Goal: Transaction & Acquisition: Purchase product/service

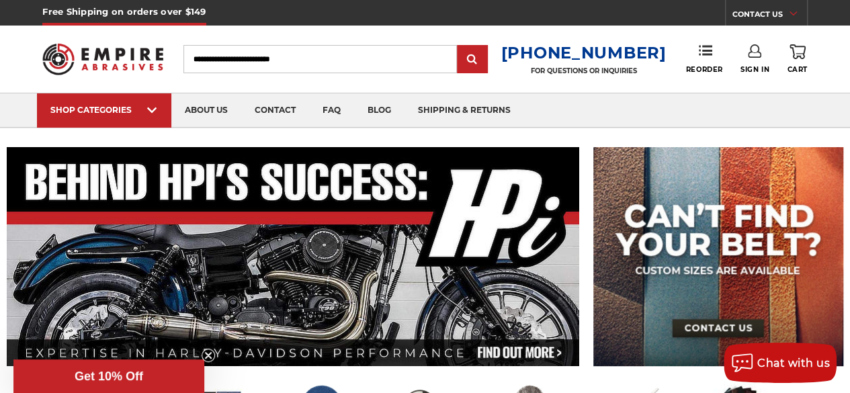
click at [257, 63] on input "Search" at bounding box center [319, 59] width 273 height 28
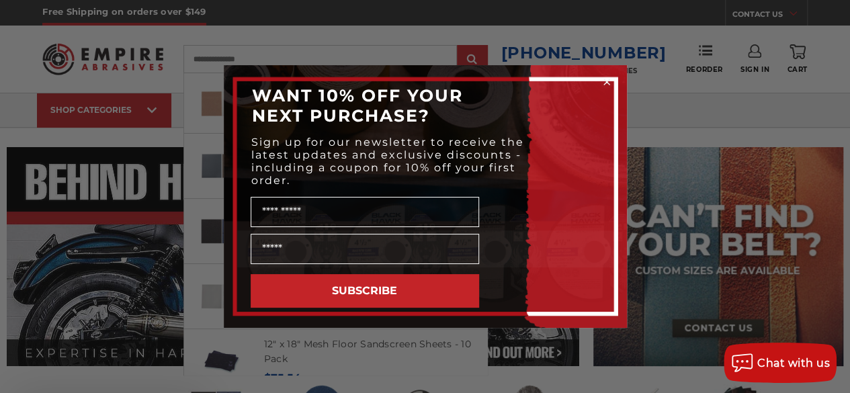
type input "**********"
click at [459, 46] on input "submit" at bounding box center [472, 59] width 27 height 27
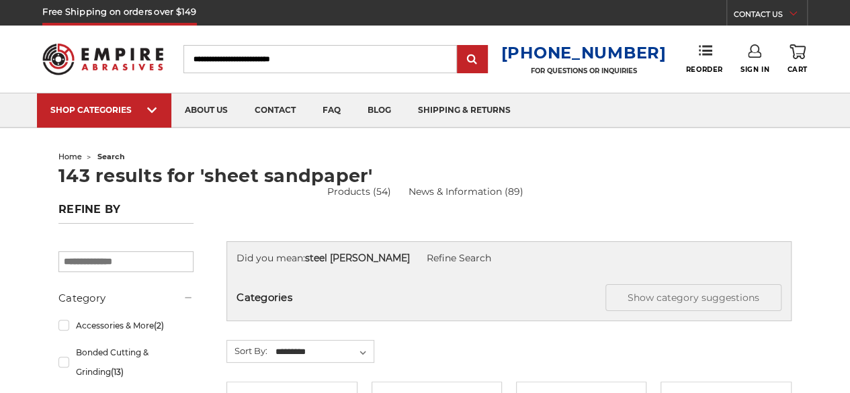
click at [606, 84] on div "Toggle menu Menu Search 1-800-816-3824 FOR QUESTIONS OR INQUIRIES Phone Reorder…" at bounding box center [424, 59] width 765 height 67
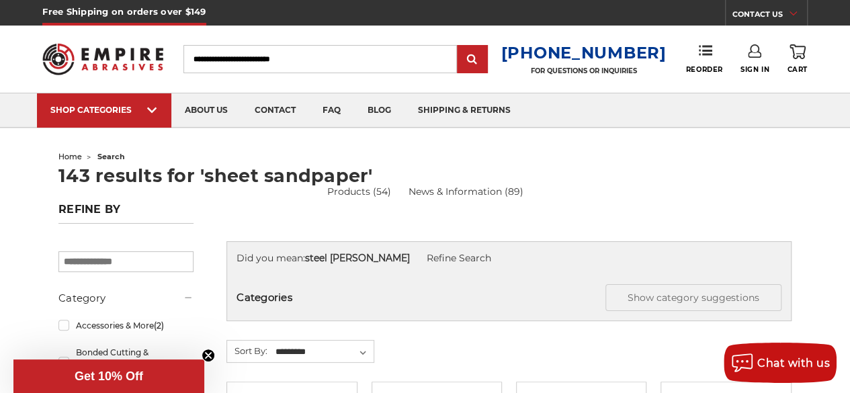
click at [765, 57] on link "Sign In" at bounding box center [755, 59] width 29 height 30
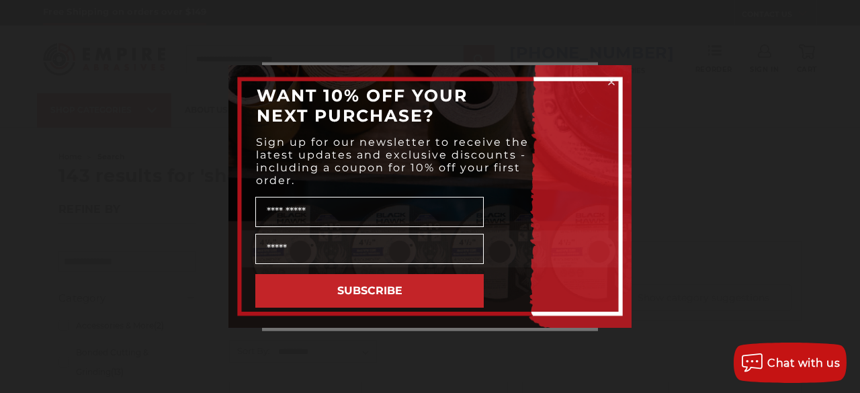
click at [368, 268] on div "SUBSCRIBE" at bounding box center [430, 290] width 376 height 47
click at [612, 80] on icon "Close dialog" at bounding box center [611, 81] width 5 height 5
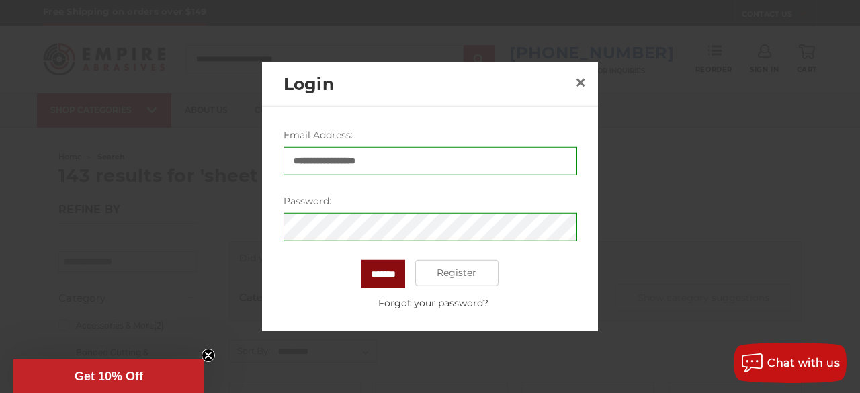
click at [390, 281] on input "*******" at bounding box center [384, 273] width 44 height 28
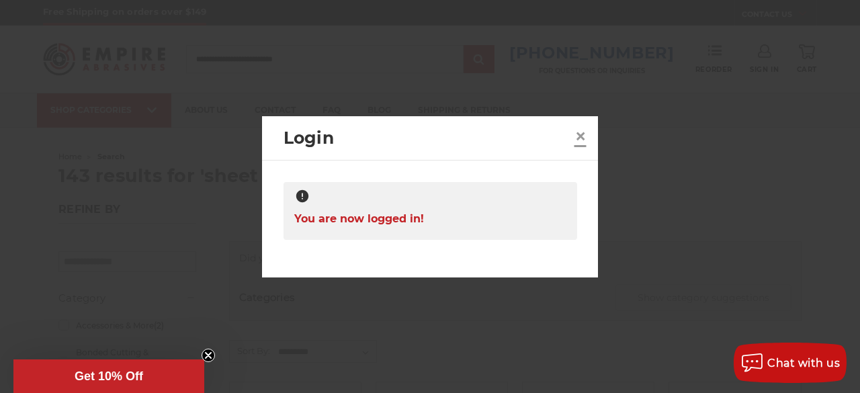
click at [582, 137] on span "×" at bounding box center [581, 136] width 12 height 26
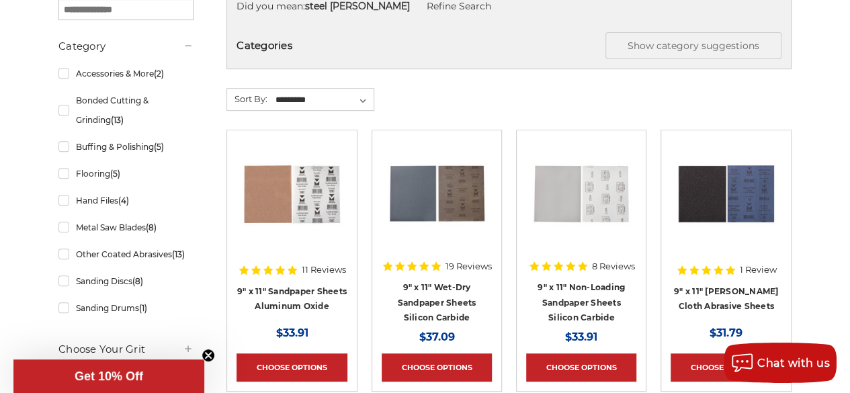
scroll to position [269, 0]
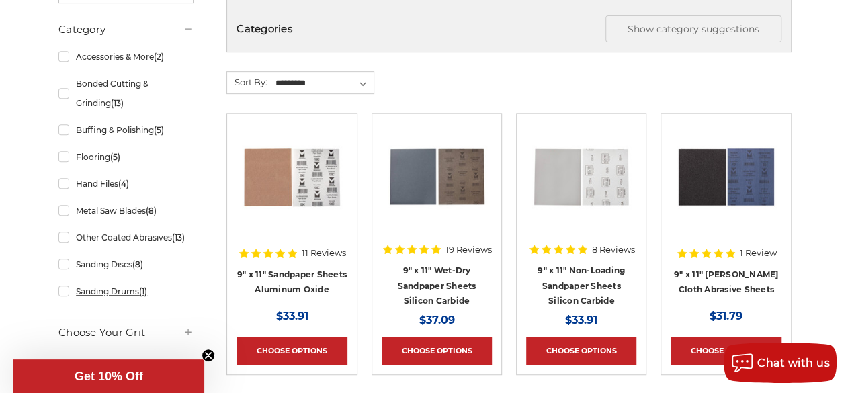
click at [65, 294] on link "Sanding Drums (1)" at bounding box center [125, 292] width 135 height 24
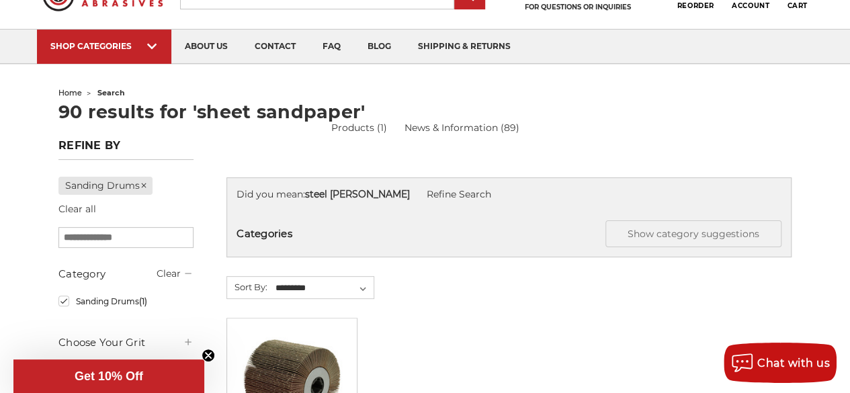
scroll to position [269, 0]
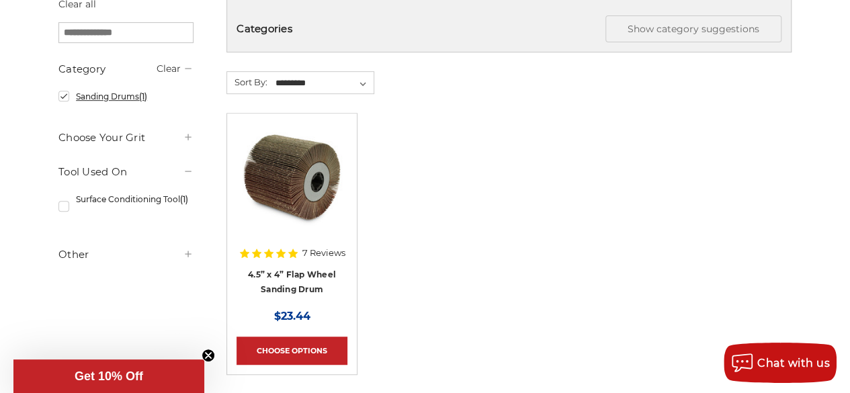
click at [65, 99] on link "Sanding Drums (1)" at bounding box center [125, 97] width 135 height 24
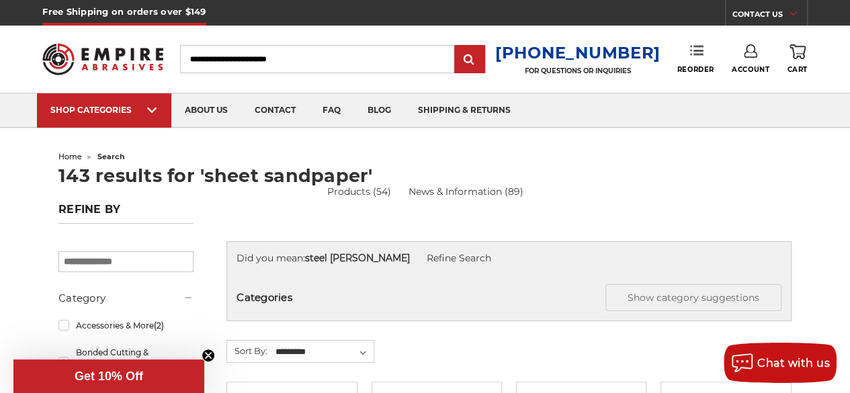
click at [693, 62] on link "Reorder" at bounding box center [695, 58] width 37 height 29
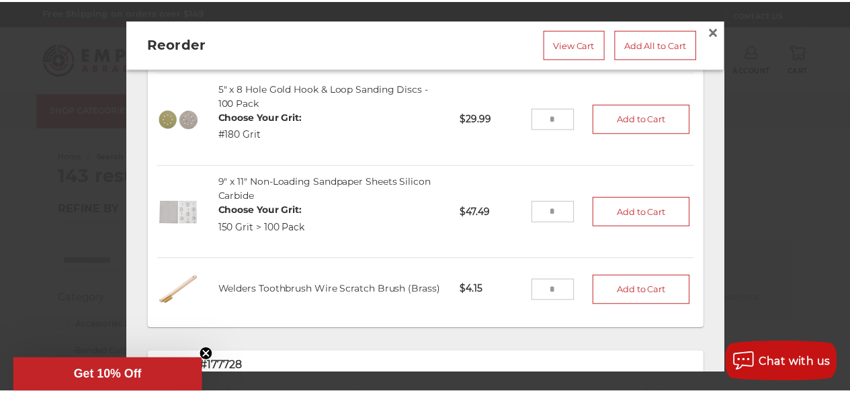
scroll to position [146, 0]
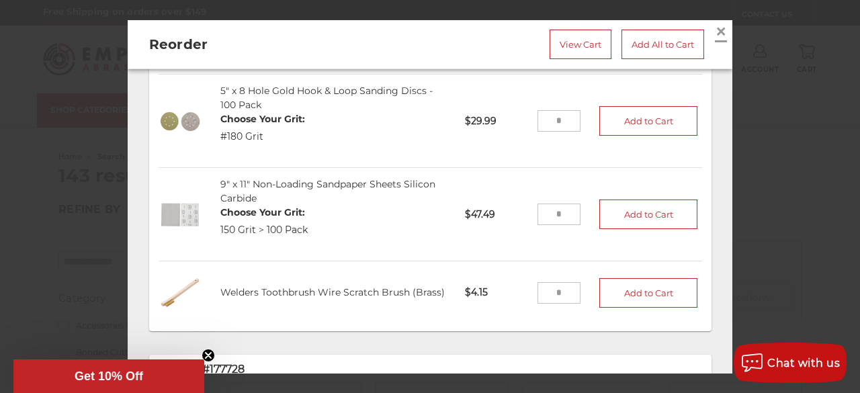
click at [715, 30] on span "×" at bounding box center [721, 30] width 12 height 26
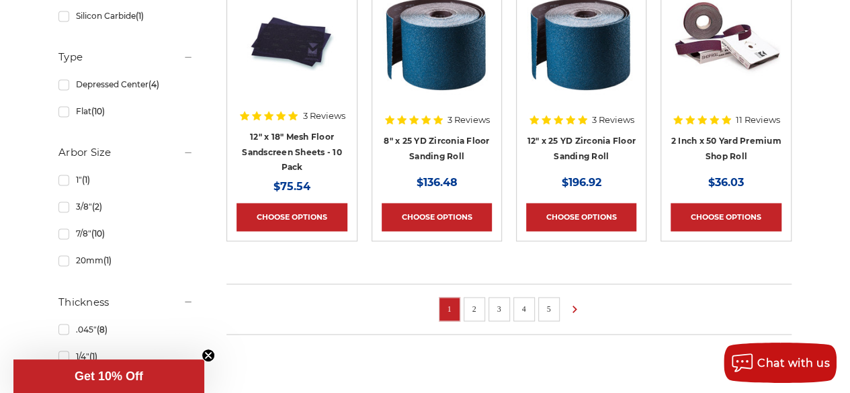
scroll to position [996, 0]
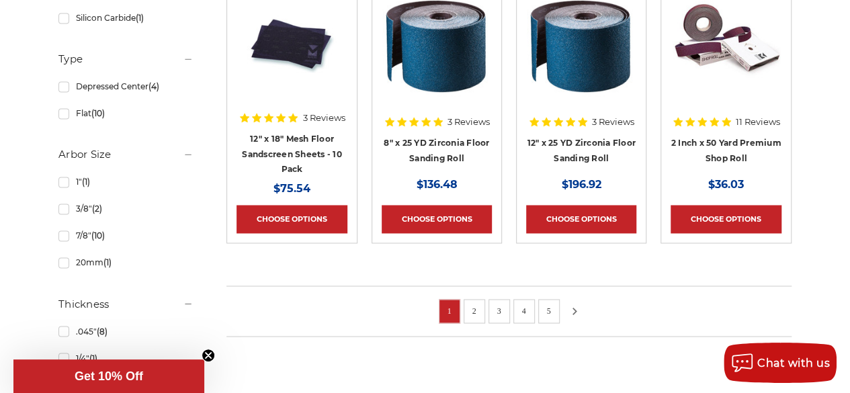
click at [570, 306] on icon at bounding box center [574, 311] width 16 height 15
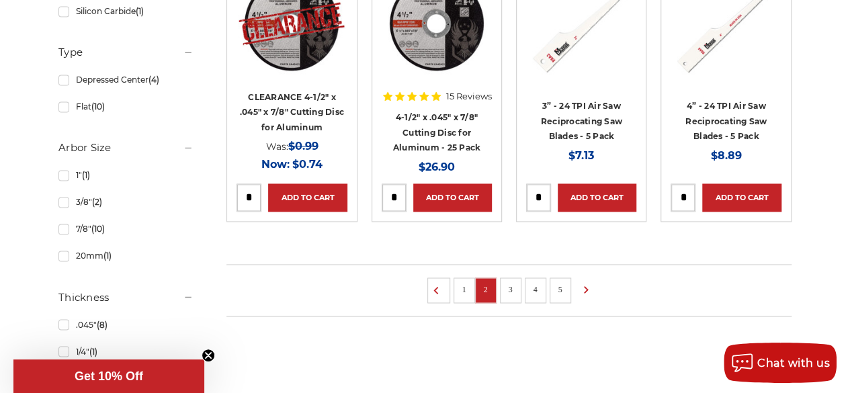
scroll to position [1001, 0]
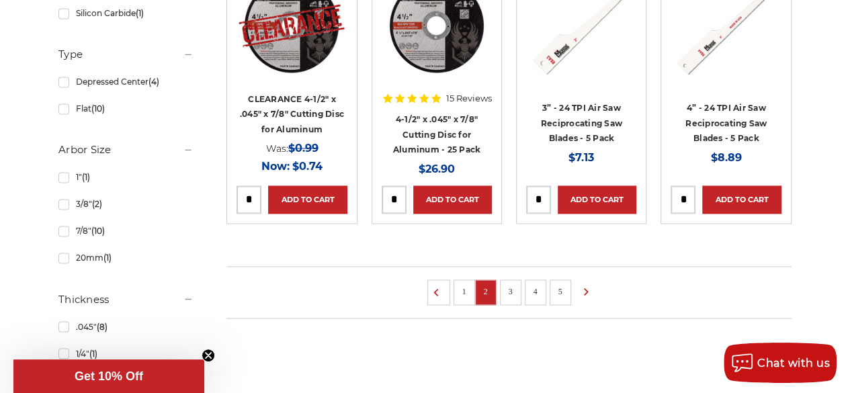
click at [507, 291] on link "3" at bounding box center [510, 291] width 13 height 15
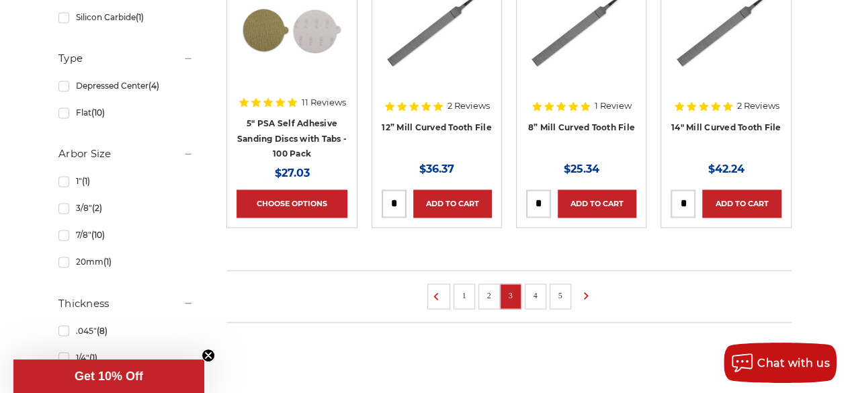
scroll to position [1056, 0]
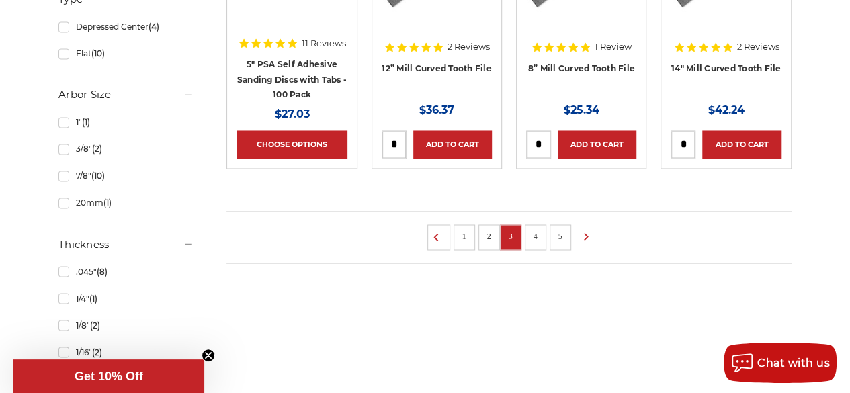
click at [470, 235] on link "1" at bounding box center [464, 235] width 13 height 15
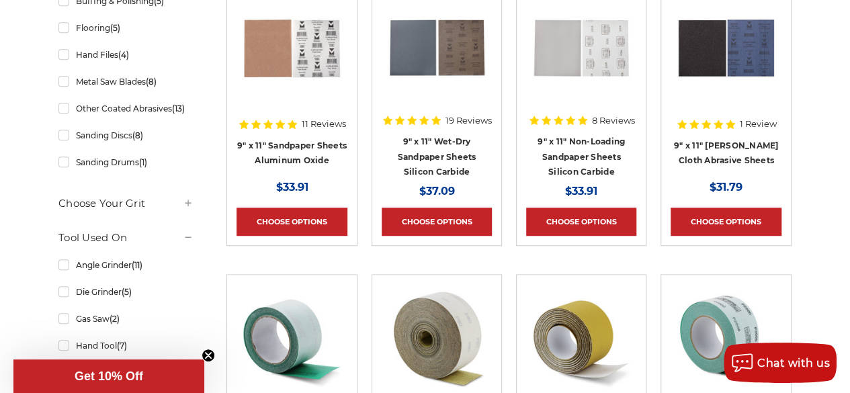
scroll to position [403, 0]
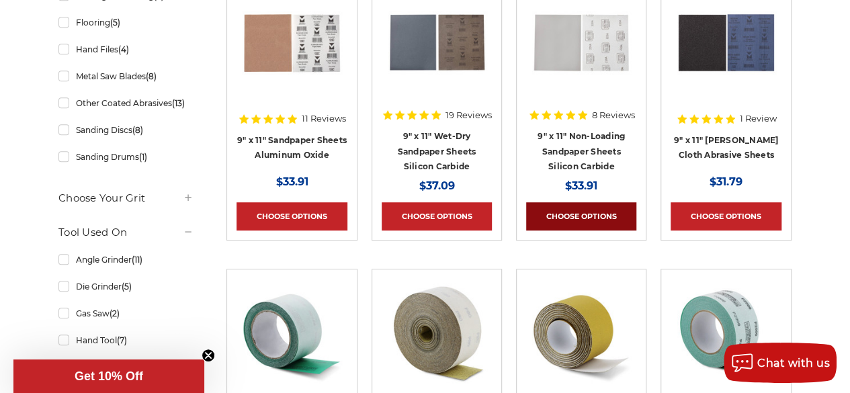
click at [552, 207] on link "Choose Options" at bounding box center [581, 216] width 110 height 28
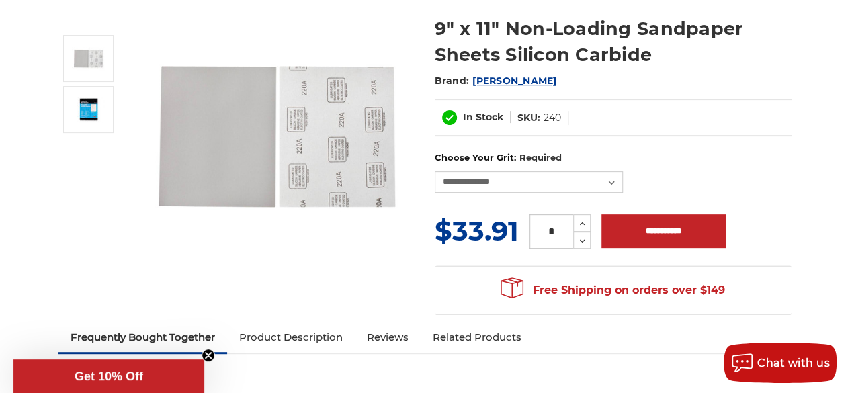
scroll to position [202, 0]
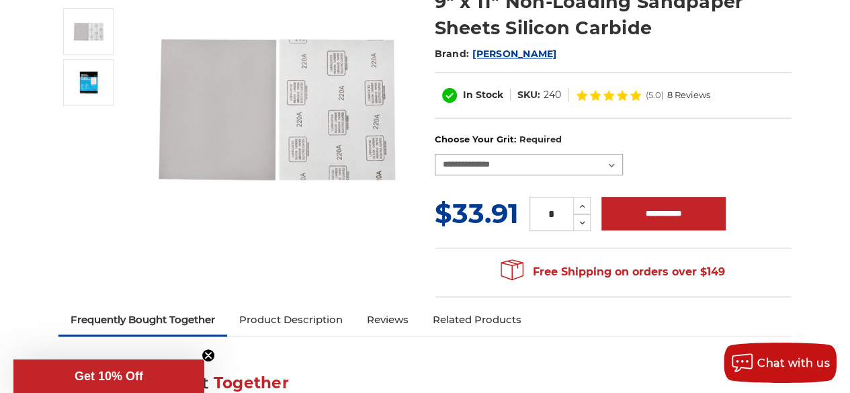
click at [495, 159] on select "**********" at bounding box center [529, 165] width 188 height 22
select select "***"
click at [435, 154] on select "**********" at bounding box center [529, 165] width 188 height 22
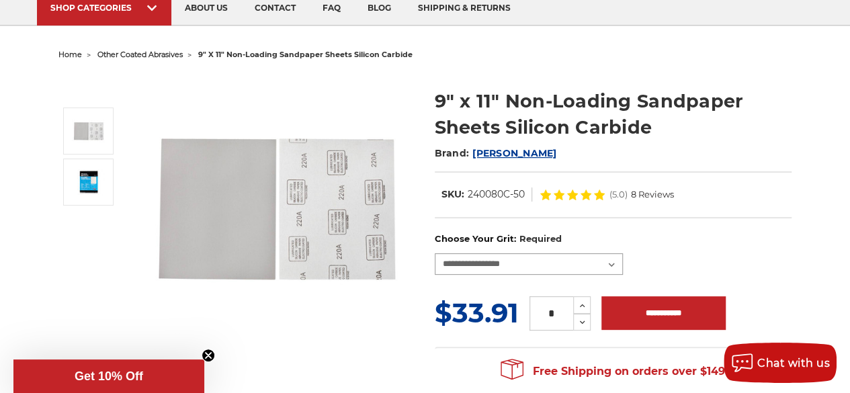
scroll to position [108, 0]
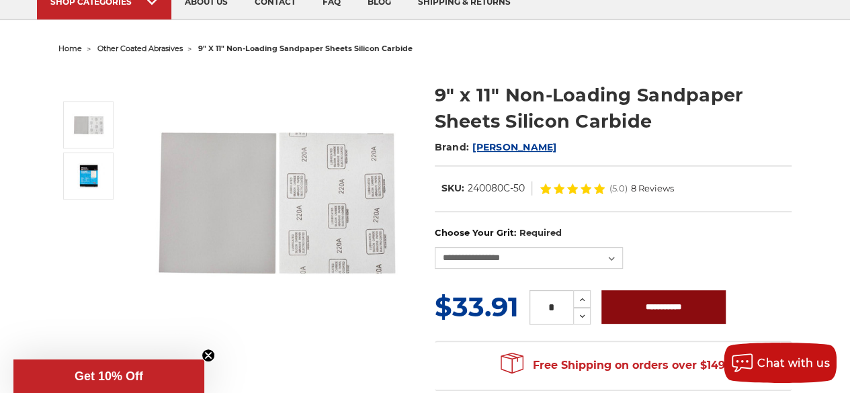
click at [636, 306] on input "**********" at bounding box center [663, 307] width 124 height 34
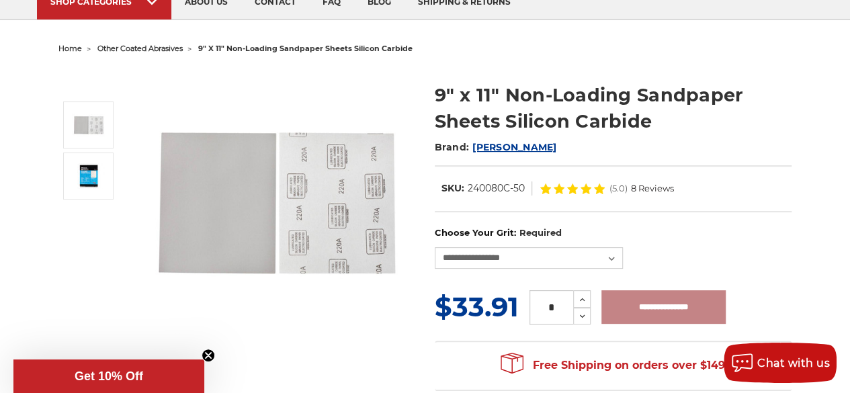
type input "**********"
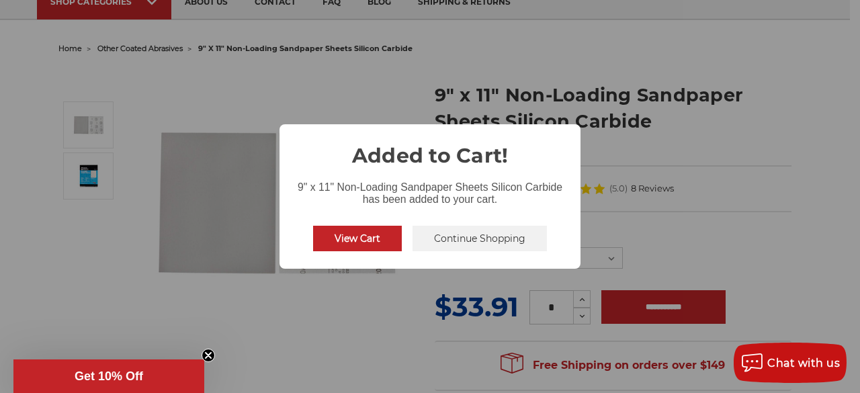
click at [431, 244] on button "Continue Shopping" at bounding box center [480, 239] width 134 height 26
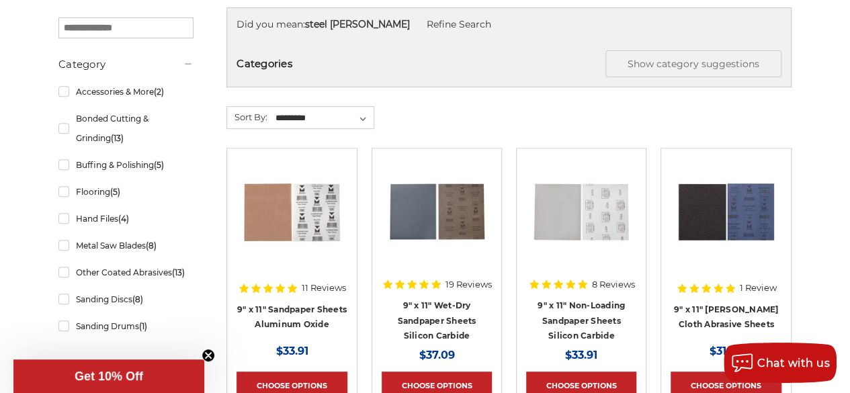
scroll to position [269, 0]
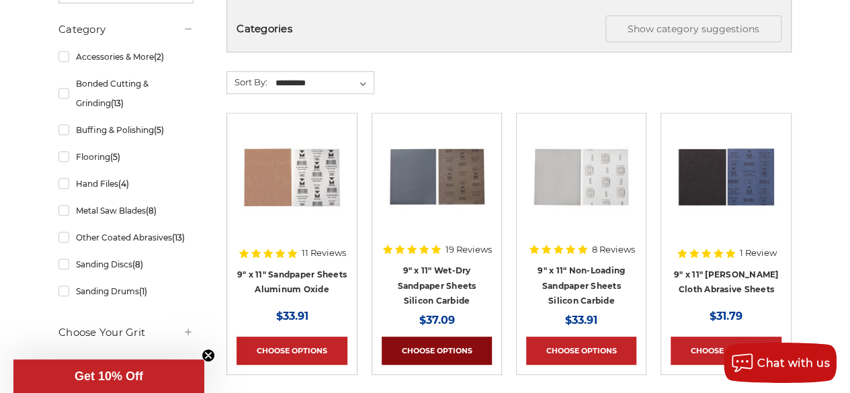
click at [451, 341] on link "Choose Options" at bounding box center [437, 351] width 110 height 28
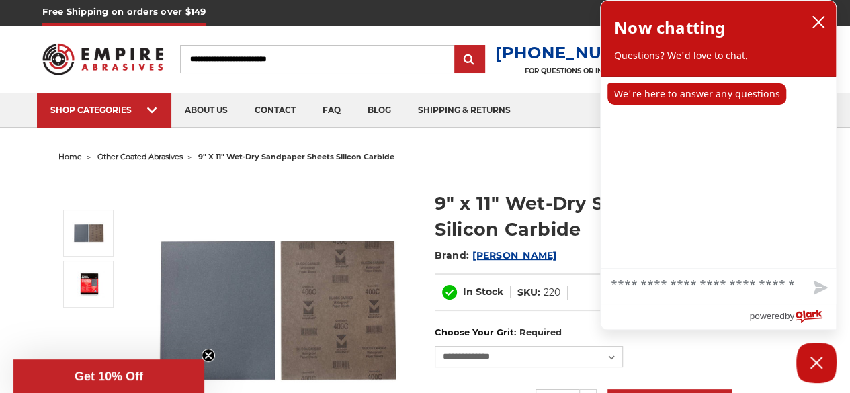
scroll to position [67, 0]
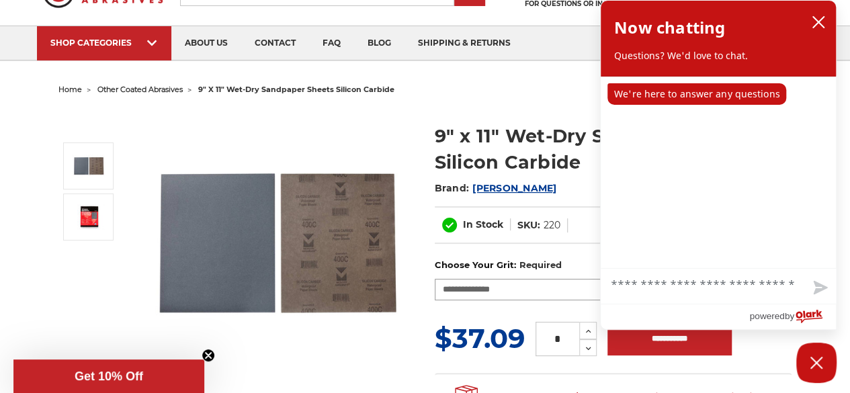
click at [486, 286] on select "**********" at bounding box center [529, 290] width 188 height 22
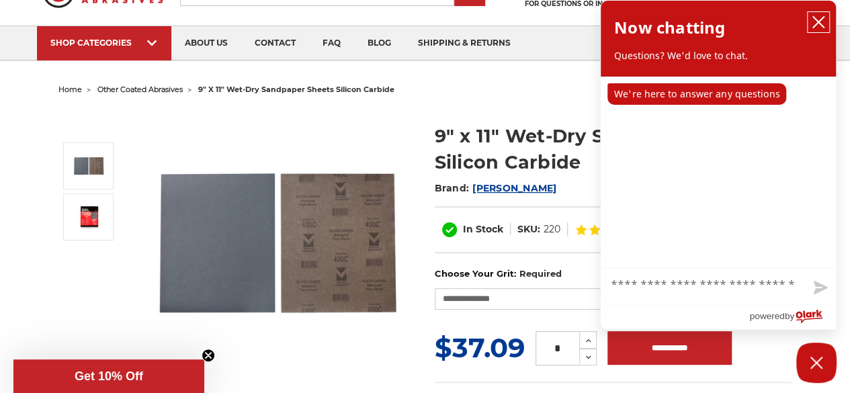
click at [819, 22] on icon "close chatbox" at bounding box center [818, 22] width 11 height 11
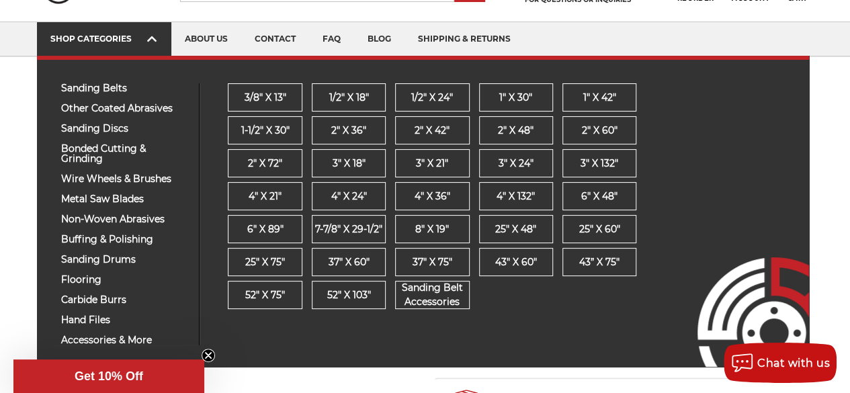
scroll to position [134, 0]
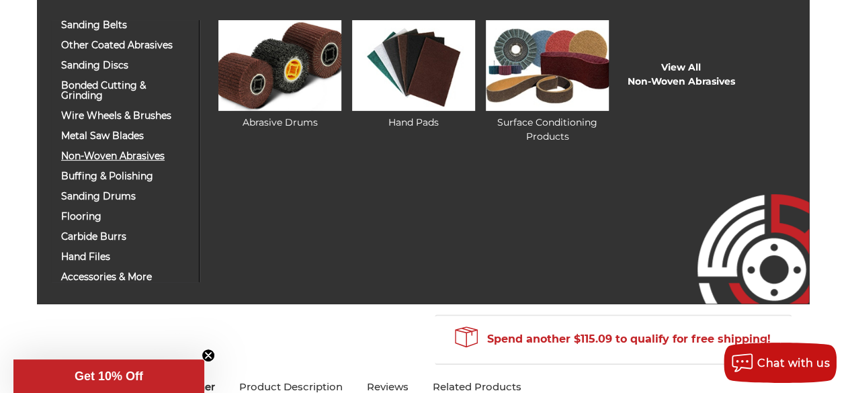
click at [86, 153] on span "non-woven abrasives" at bounding box center [125, 156] width 128 height 10
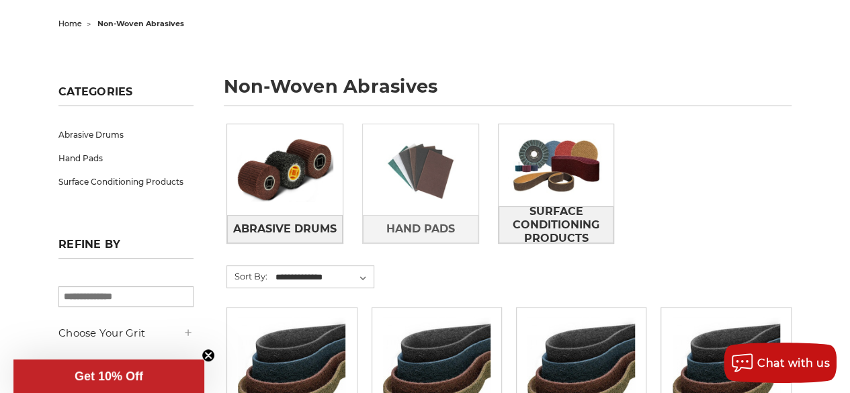
scroll to position [269, 0]
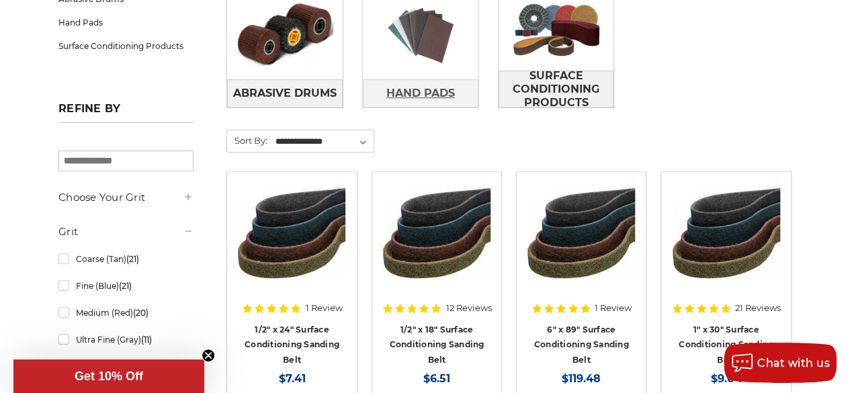
click at [423, 94] on span "Hand Pads" at bounding box center [420, 93] width 69 height 23
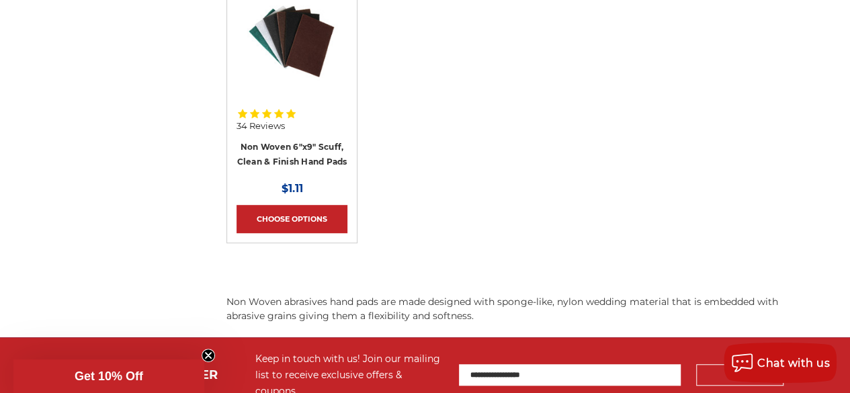
scroll to position [336, 0]
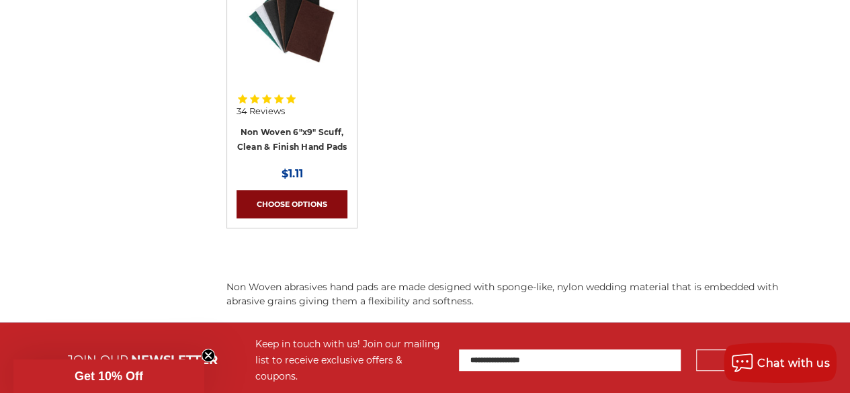
click at [313, 216] on link "Choose Options" at bounding box center [292, 204] width 110 height 28
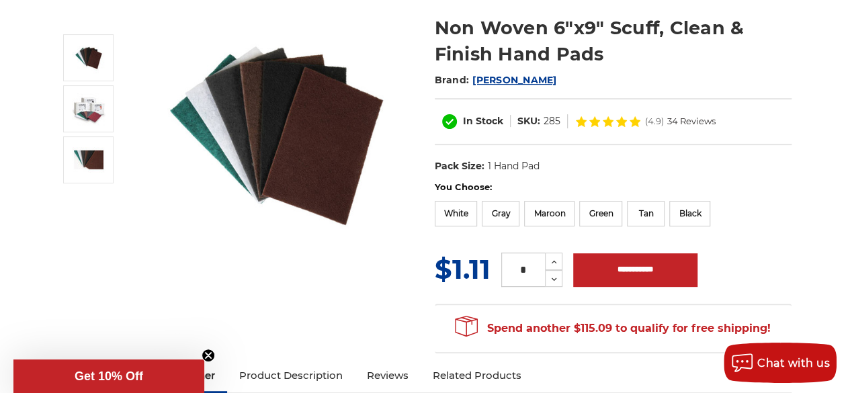
scroll to position [99, 0]
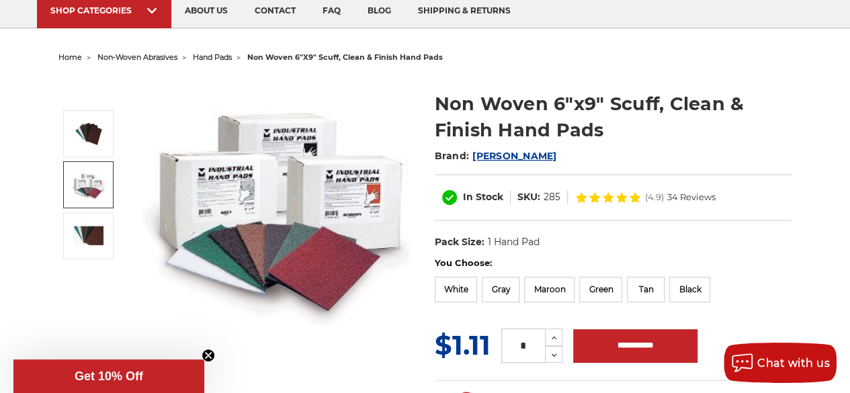
click at [82, 187] on img at bounding box center [89, 185] width 34 height 32
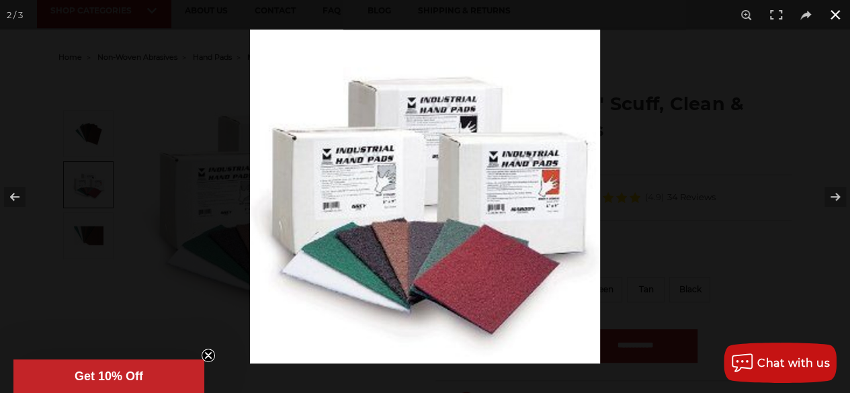
click at [833, 15] on button at bounding box center [835, 15] width 30 height 30
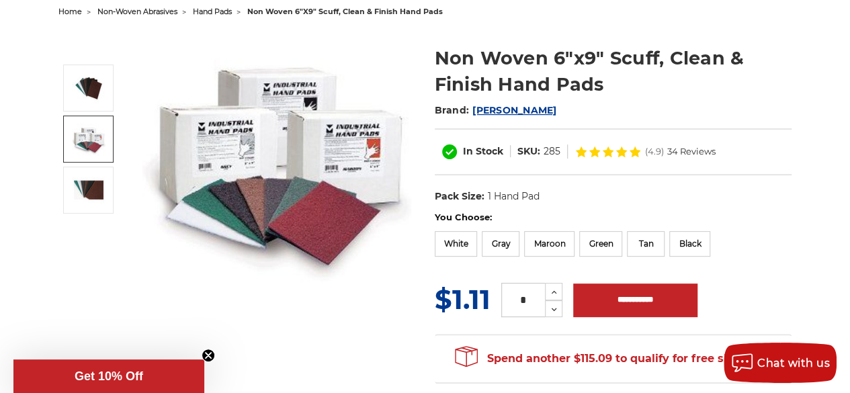
scroll to position [167, 0]
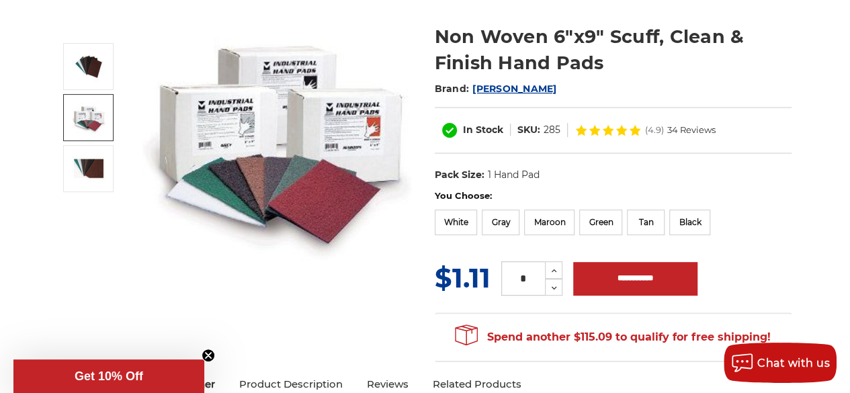
click at [471, 177] on dt "Pack Size:" at bounding box center [460, 175] width 50 height 14
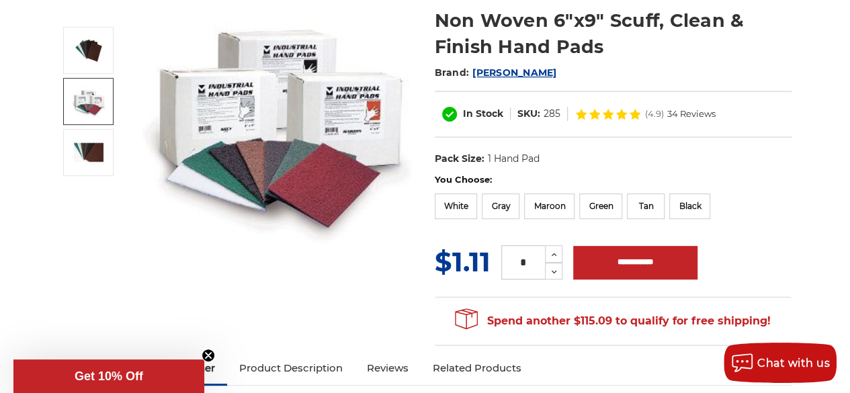
scroll to position [177, 0]
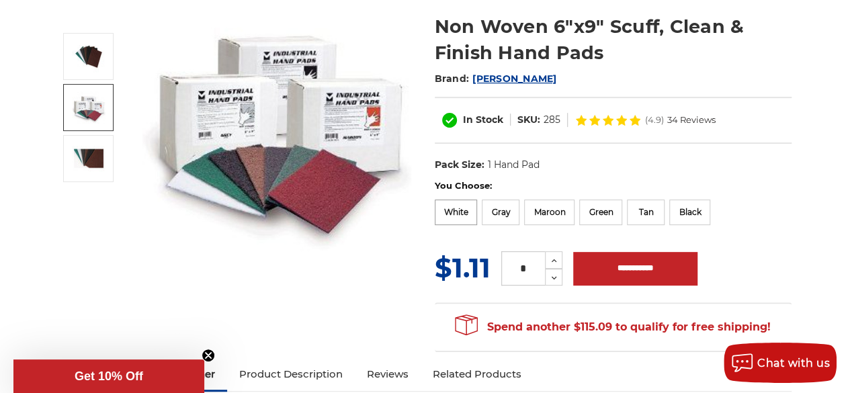
click at [456, 214] on label "White" at bounding box center [456, 213] width 43 height 26
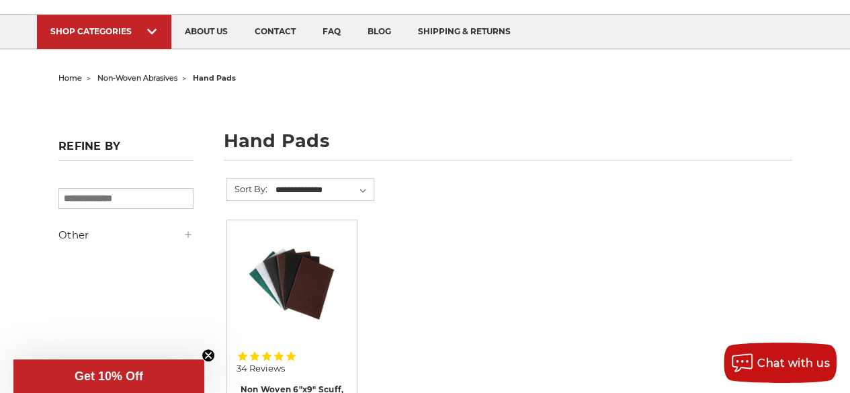
scroll to position [67, 0]
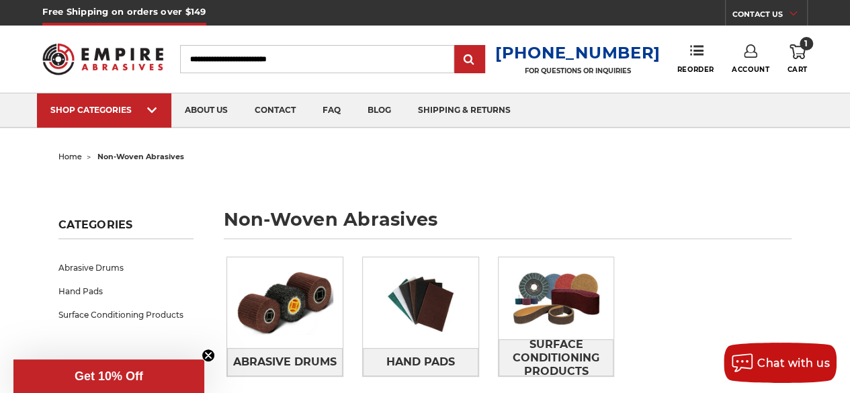
drag, startPoint x: 316, startPoint y: 58, endPoint x: 193, endPoint y: 50, distance: 123.9
click at [193, 50] on input "Search" at bounding box center [316, 59] width 273 height 28
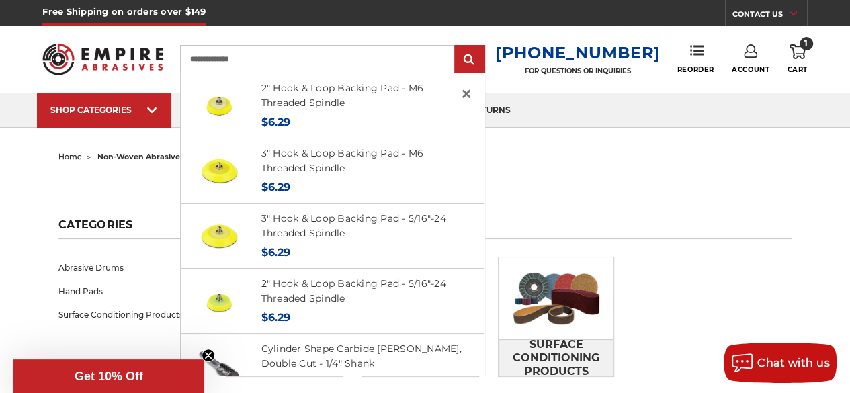
type input "**********"
click at [456, 46] on input "submit" at bounding box center [469, 59] width 27 height 27
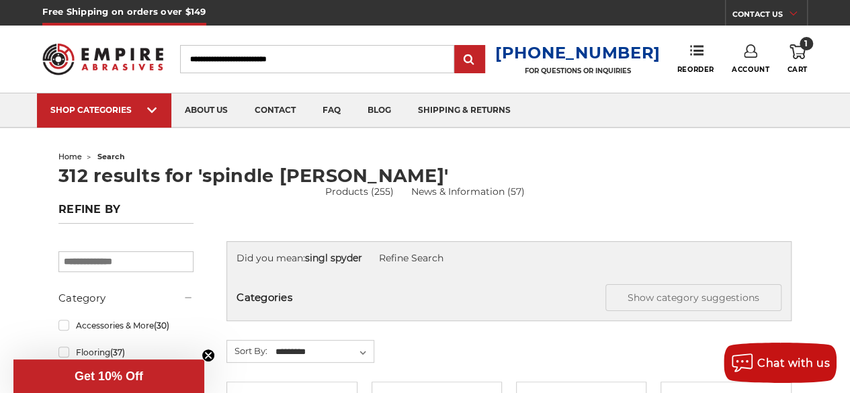
drag, startPoint x: 318, startPoint y: 60, endPoint x: 181, endPoint y: 56, distance: 137.1
click at [181, 56] on div "Toggle menu Menu Search 1-800-816-3824 FOR QUESTIONS OR INQUIRIES Phone Reorder…" at bounding box center [424, 59] width 765 height 67
click at [212, 58] on input "Search" at bounding box center [316, 59] width 273 height 28
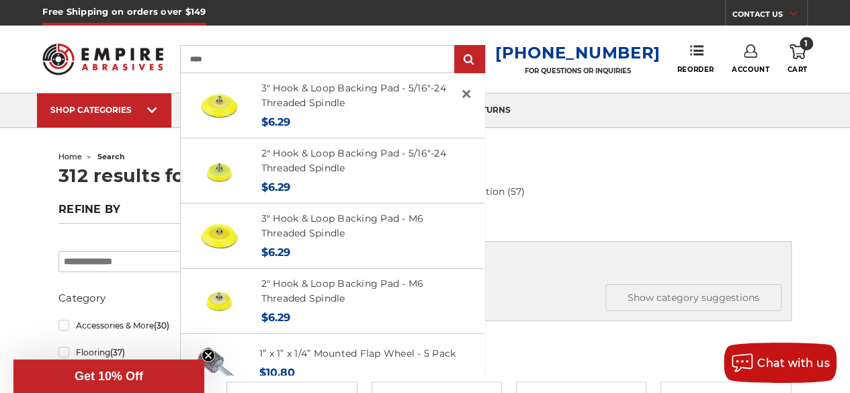
click at [259, 56] on input "****" at bounding box center [316, 59] width 273 height 28
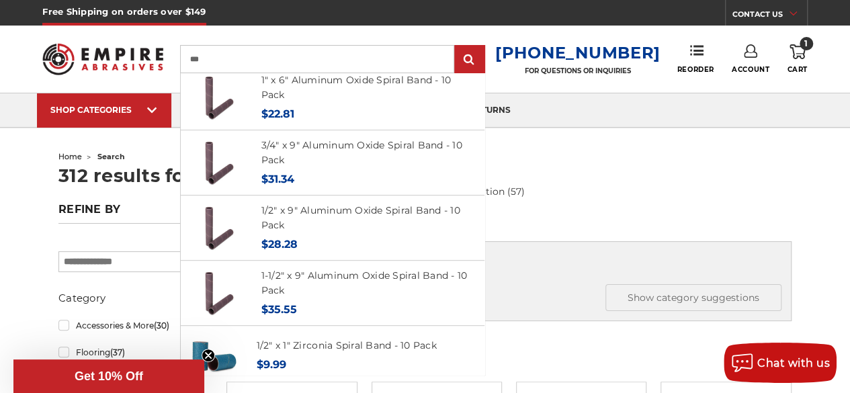
scroll to position [249, 0]
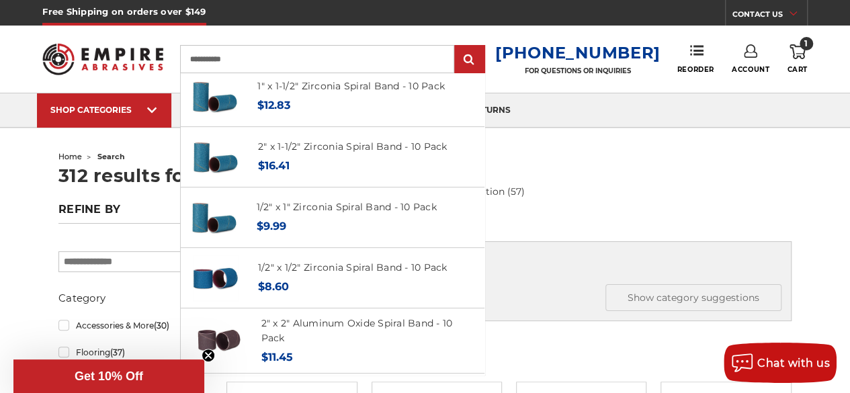
type input "**********"
click at [456, 46] on input "submit" at bounding box center [469, 59] width 27 height 27
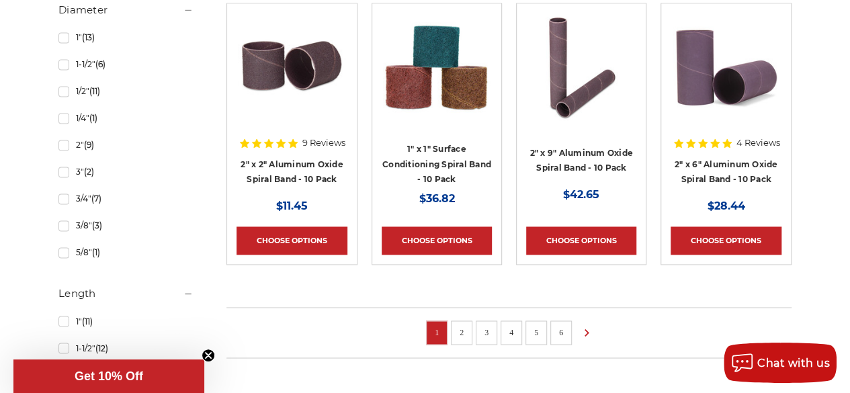
scroll to position [1001, 0]
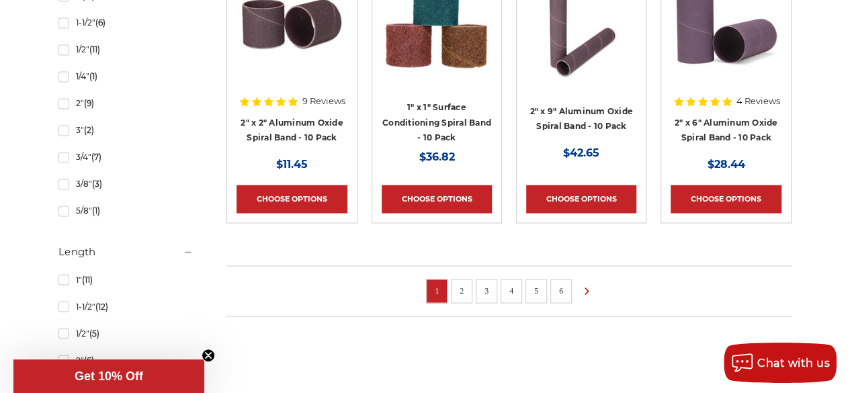
click at [467, 283] on link "2" at bounding box center [461, 290] width 13 height 15
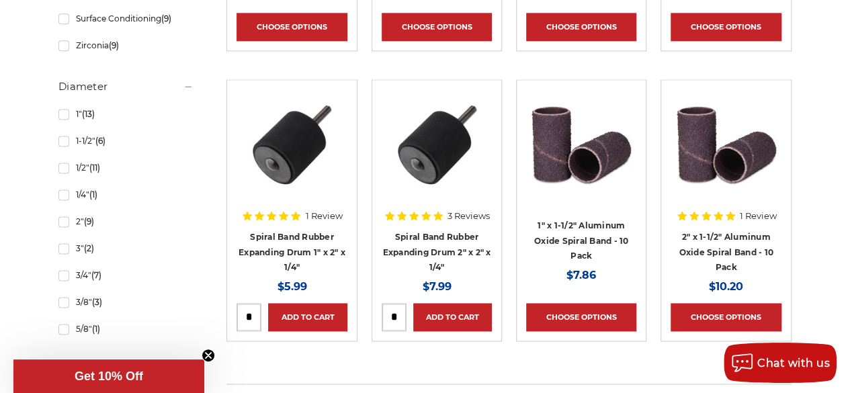
scroll to position [941, 0]
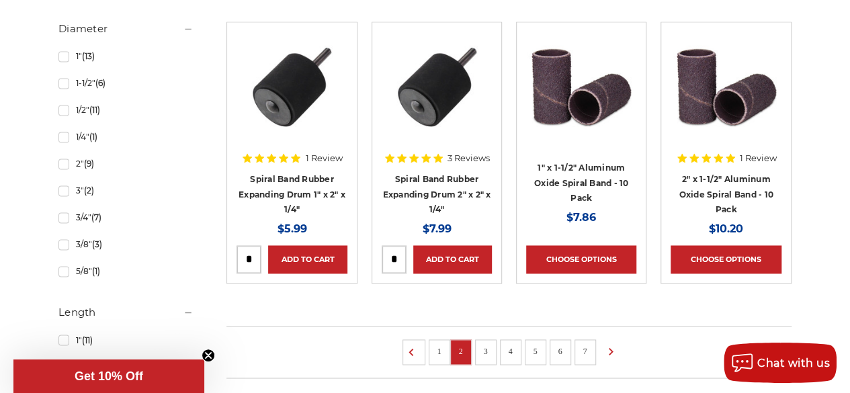
click at [483, 339] on li "3" at bounding box center [486, 352] width 22 height 26
click at [484, 349] on link "3" at bounding box center [485, 350] width 13 height 15
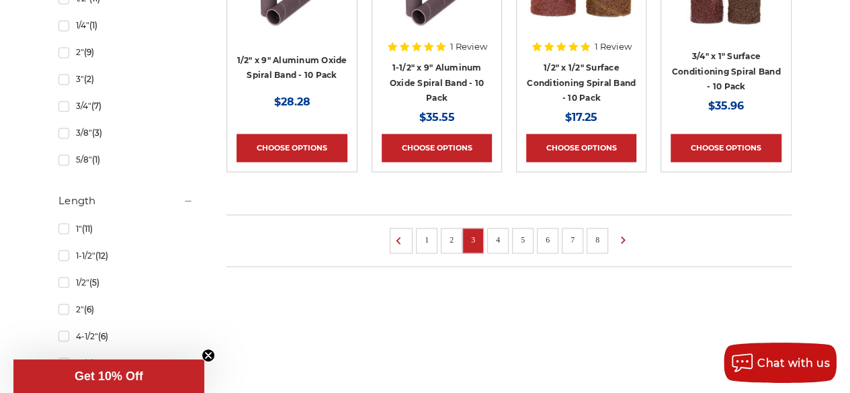
scroll to position [1075, 0]
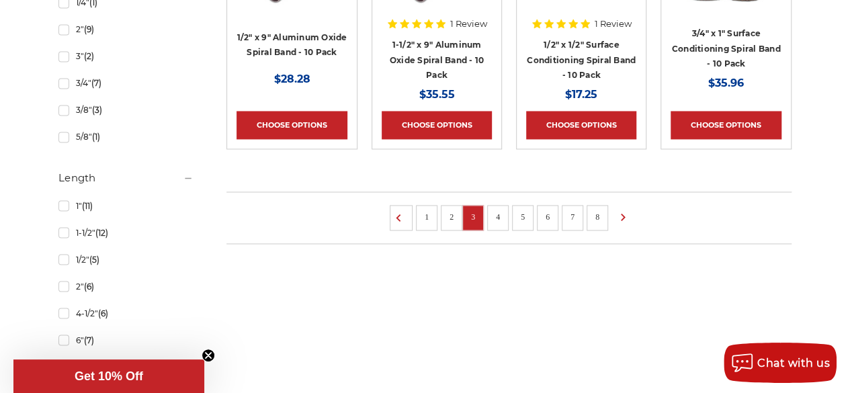
click at [595, 214] on link "8" at bounding box center [597, 216] width 13 height 15
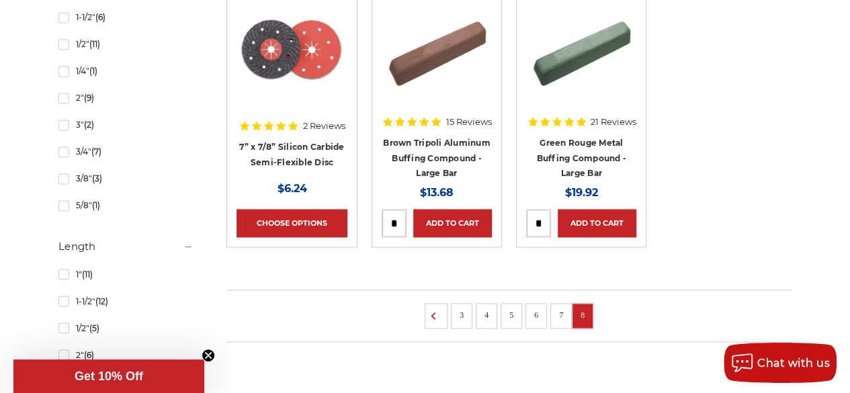
scroll to position [1008, 0]
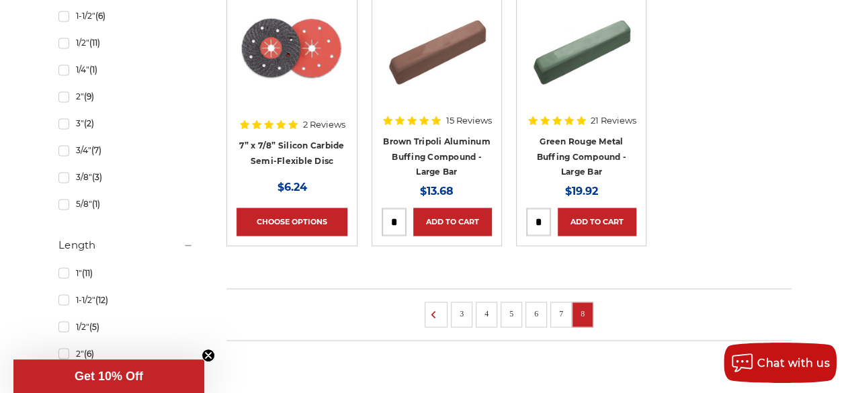
click at [563, 306] on link "7" at bounding box center [560, 313] width 13 height 15
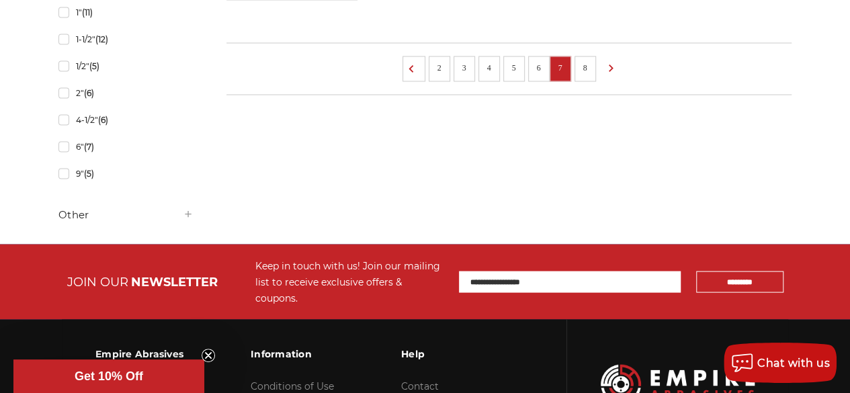
scroll to position [1277, 0]
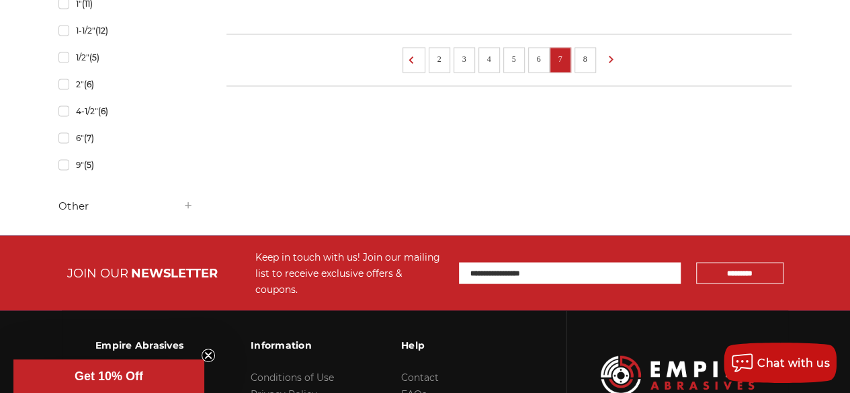
click at [538, 57] on link "6" at bounding box center [538, 59] width 13 height 15
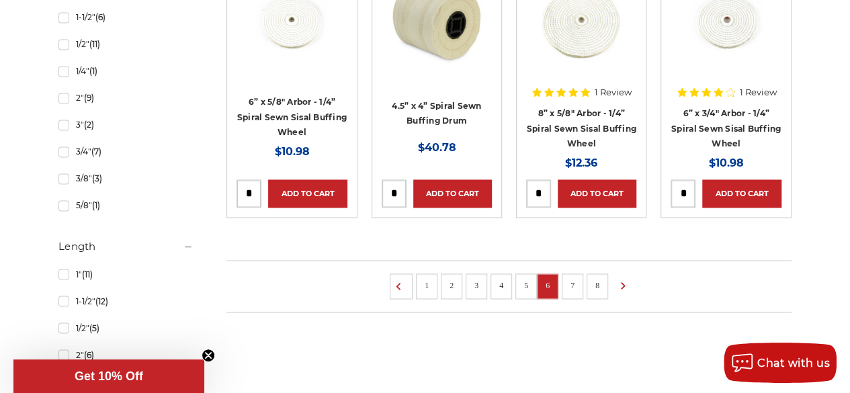
scroll to position [1008, 0]
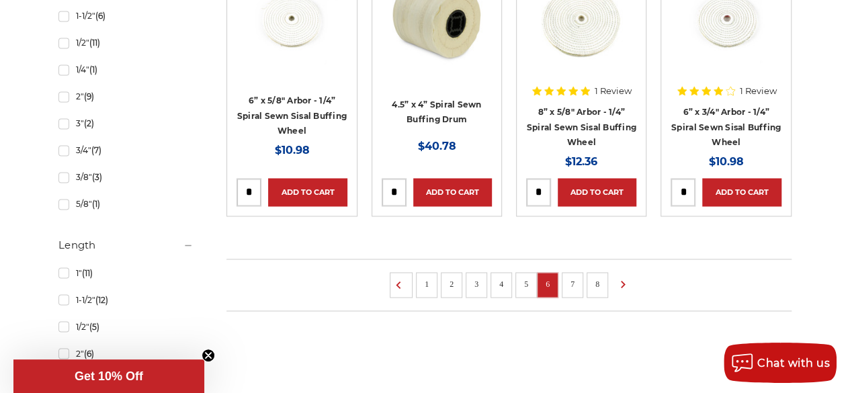
click at [521, 279] on link "5" at bounding box center [525, 283] width 13 height 15
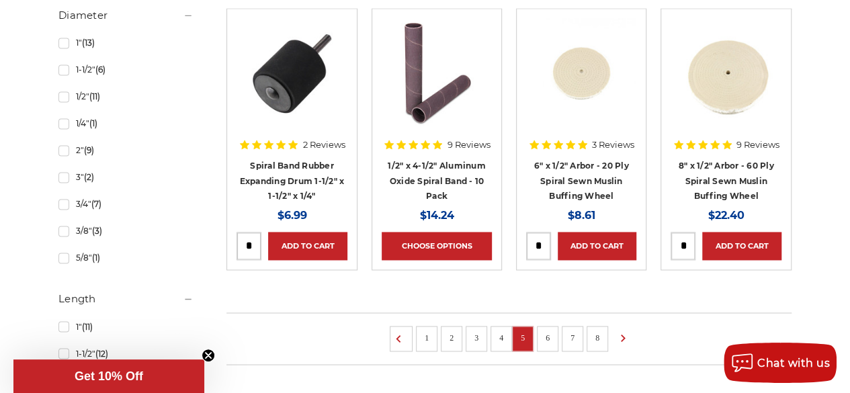
scroll to position [1008, 0]
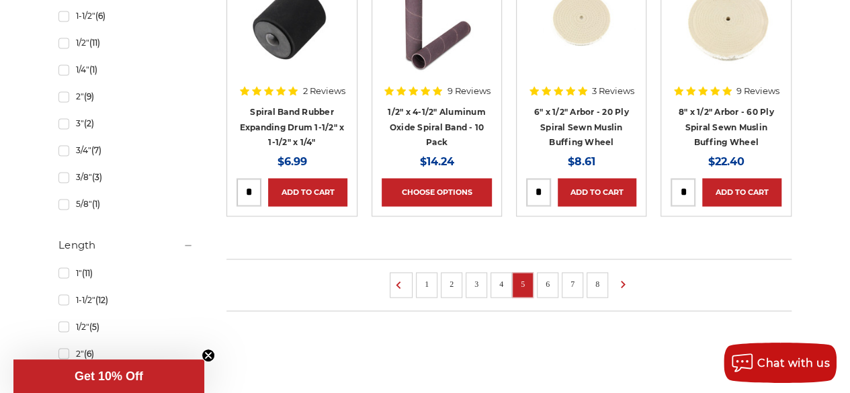
click at [502, 276] on link "4" at bounding box center [501, 283] width 13 height 15
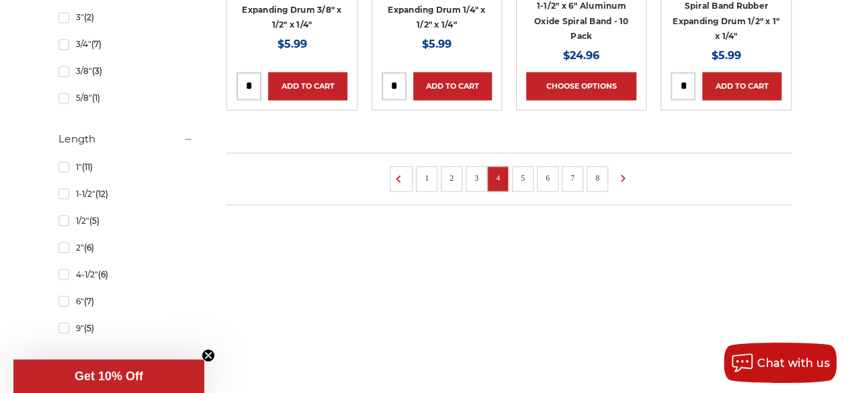
scroll to position [1142, 0]
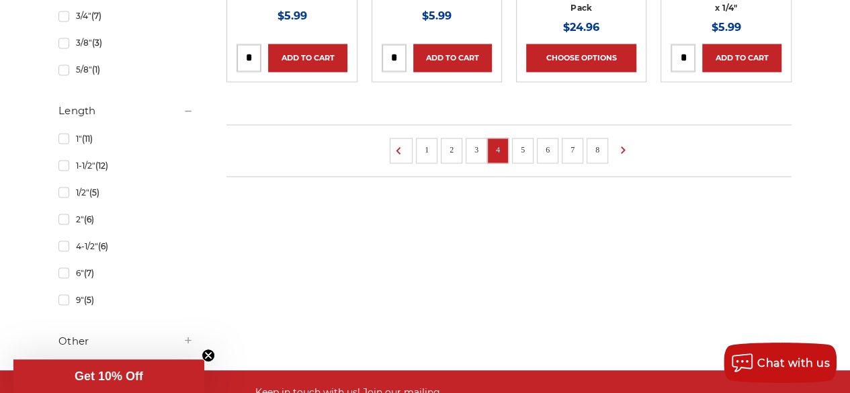
click at [482, 148] on link "3" at bounding box center [476, 149] width 13 height 15
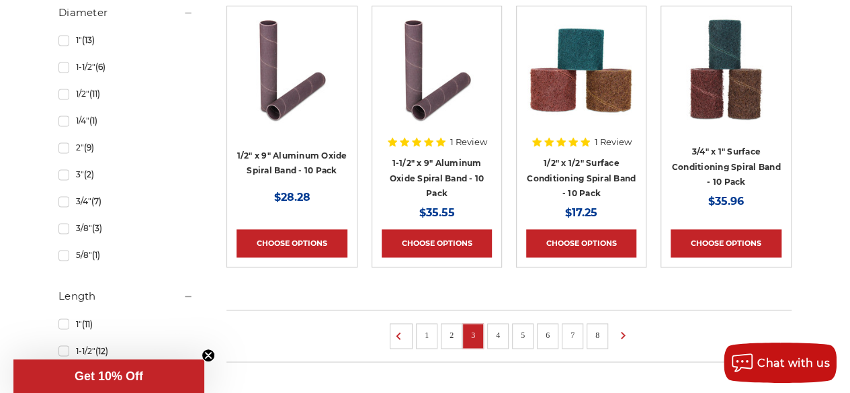
scroll to position [1008, 0]
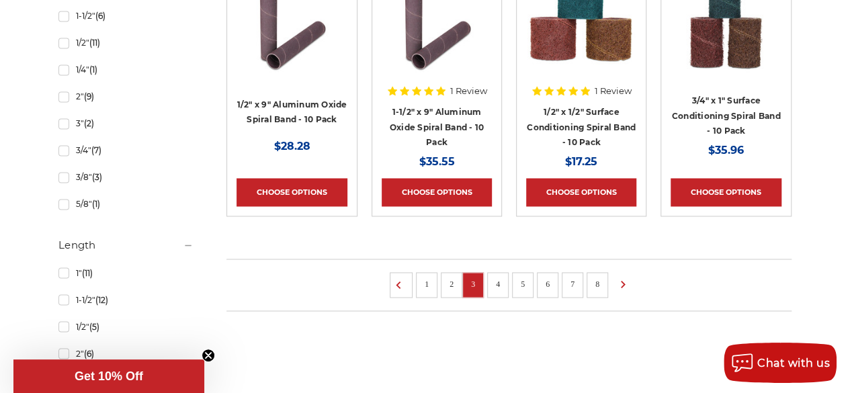
click at [452, 276] on link "2" at bounding box center [451, 283] width 13 height 15
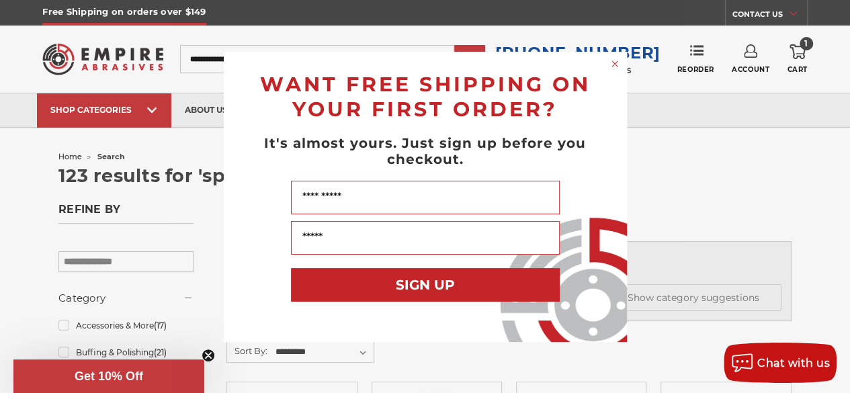
click at [613, 63] on circle "Close dialog" at bounding box center [614, 63] width 13 height 13
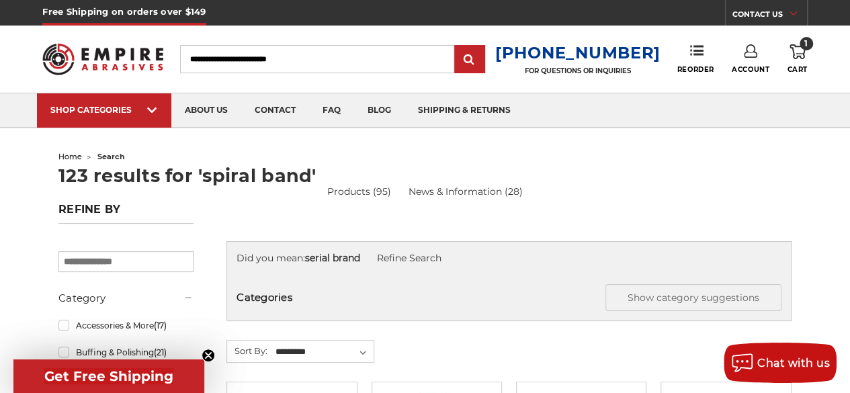
click at [380, 60] on input "Search" at bounding box center [316, 59] width 273 height 28
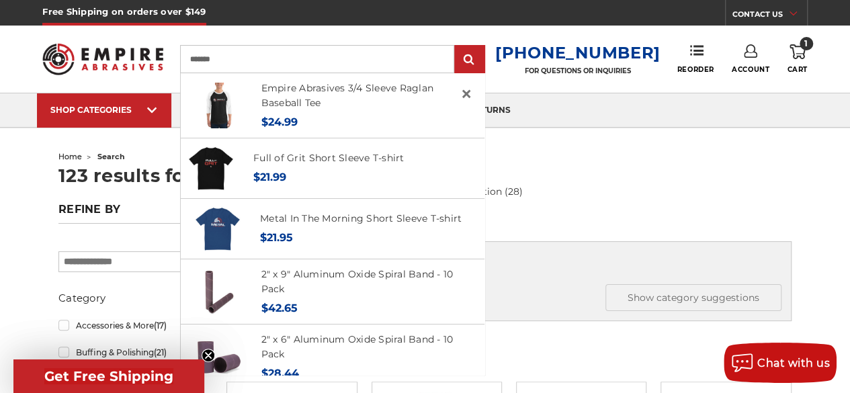
type input "*******"
click at [456, 46] on input "submit" at bounding box center [469, 59] width 27 height 27
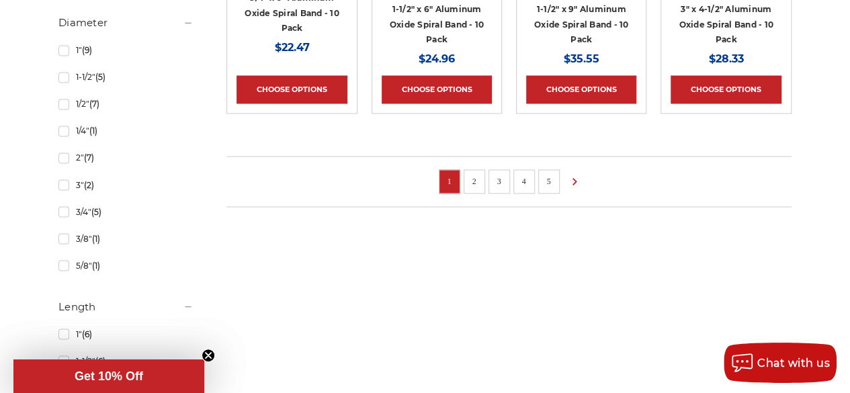
scroll to position [1142, 0]
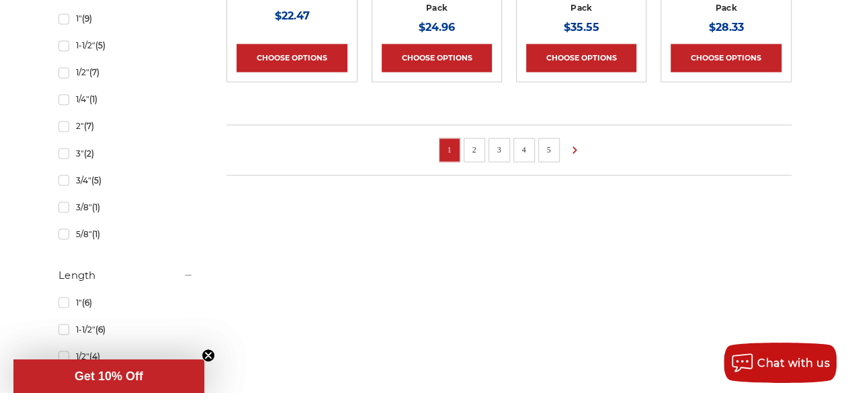
drag, startPoint x: 849, startPoint y: 257, endPoint x: 849, endPoint y: 216, distance: 41.7
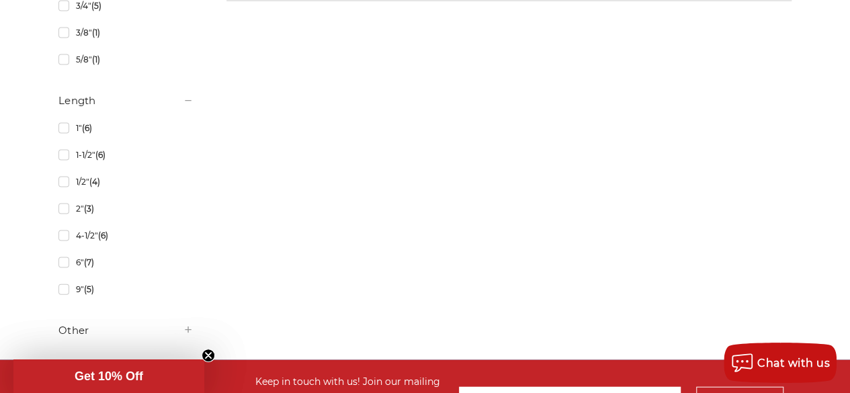
scroll to position [1318, 0]
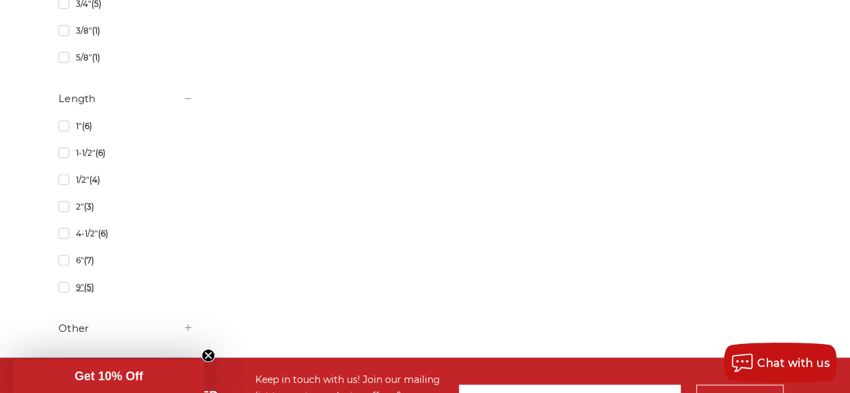
click at [65, 288] on link "9" (5)" at bounding box center [125, 288] width 135 height 24
